Goal: Information Seeking & Learning: Learn about a topic

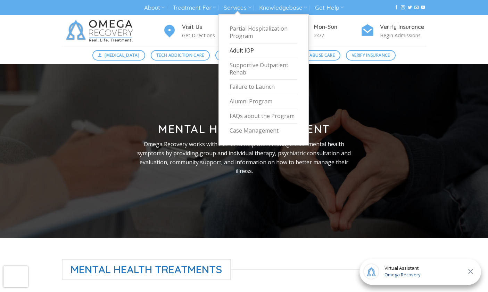
click at [245, 49] on link "Adult IOP" at bounding box center [264, 50] width 68 height 15
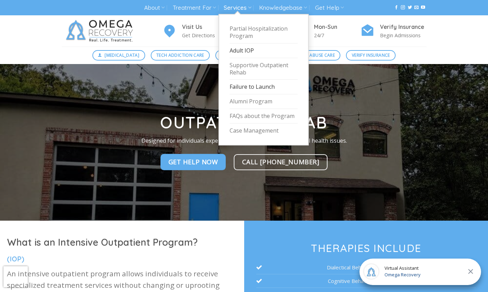
click at [271, 87] on link "Failure to Launch" at bounding box center [264, 87] width 68 height 15
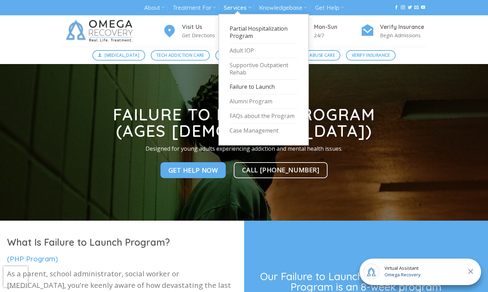
click at [251, 38] on link "Partial Hospitalization Program" at bounding box center [264, 33] width 68 height 22
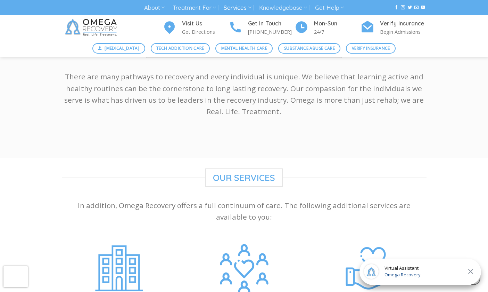
scroll to position [1233, 0]
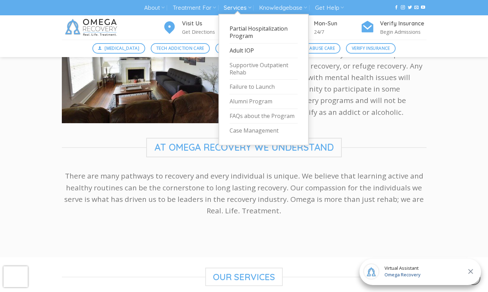
click at [252, 49] on link "Adult IOP" at bounding box center [264, 50] width 68 height 15
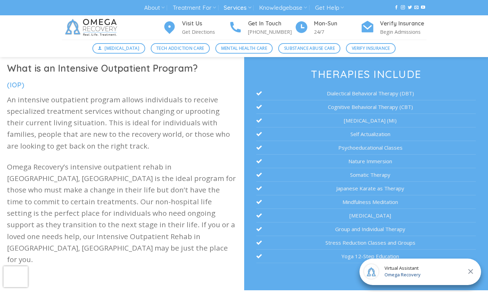
scroll to position [174, 0]
click at [375, 172] on li "Somatic Therapy" at bounding box center [367, 175] width 220 height 14
copy ul "Somatic Therapy"
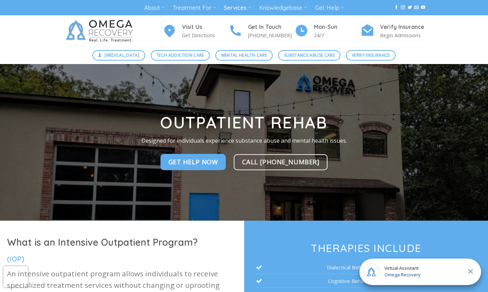
scroll to position [0, 0]
click at [285, 52] on span "Substance Abuse Care" at bounding box center [309, 55] width 51 height 7
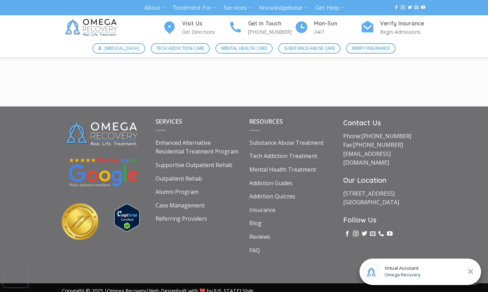
scroll to position [970, 0]
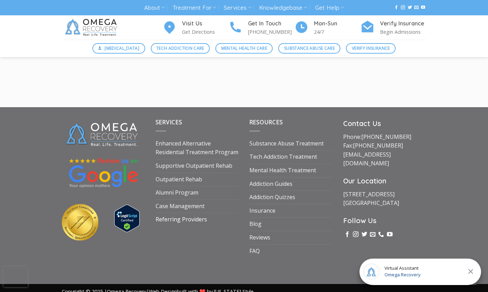
click at [200, 213] on link "Referring Providers" at bounding box center [181, 219] width 51 height 13
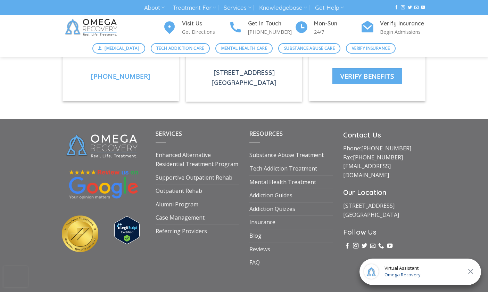
scroll to position [1128, 0]
click at [211, 160] on link "Enhanced Alternative Residential Treatment Program" at bounding box center [197, 159] width 83 height 22
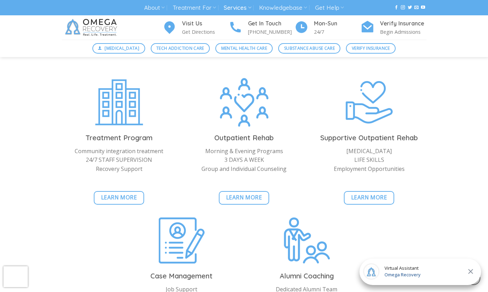
scroll to position [1495, 0]
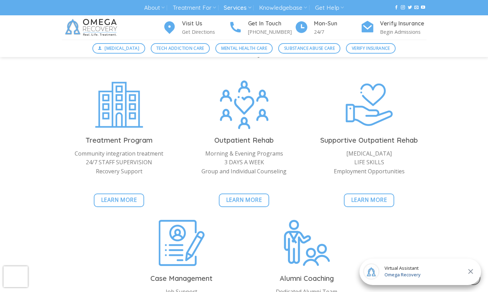
click at [243, 217] on div "Case Management Job Support RECOVERY SUPPORT Weekly Families Communication Lear…" at bounding box center [181, 290] width 125 height 147
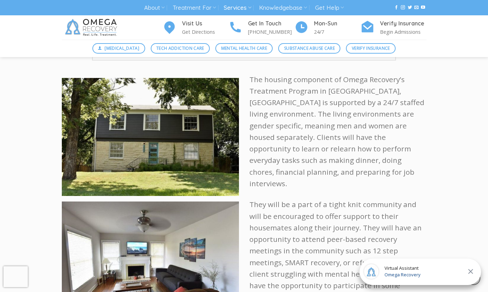
scroll to position [1034, 0]
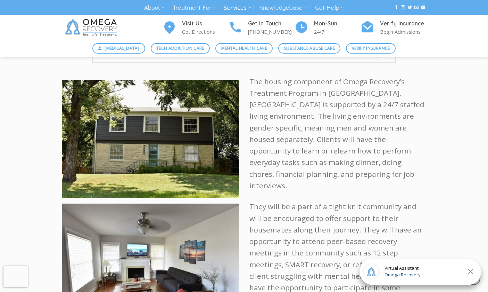
drag, startPoint x: 351, startPoint y: 14, endPoint x: 438, endPoint y: 105, distance: 126.1
click at [438, 105] on div "Omega Recovery’s Treatment Program is Supported 24/7 The housing component of O…" at bounding box center [244, 244] width 488 height 402
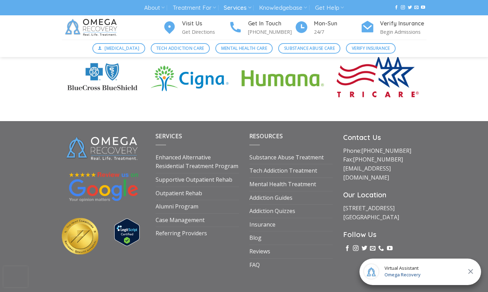
scroll to position [1989, 0]
